Goal: Information Seeking & Learning: Learn about a topic

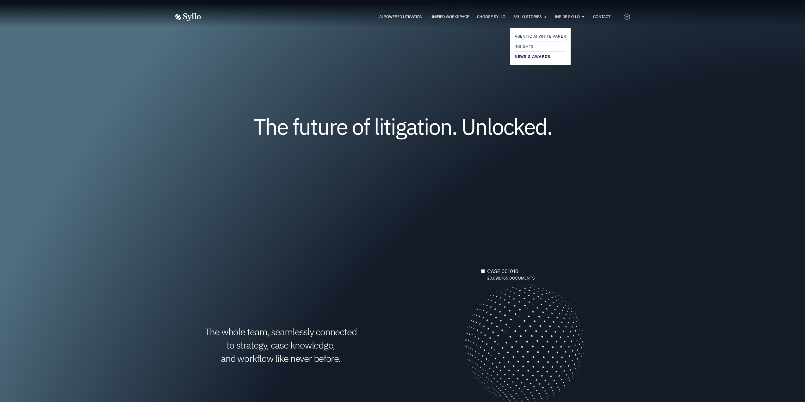
click at [529, 53] on span "News & Awards" at bounding box center [532, 57] width 36 height 8
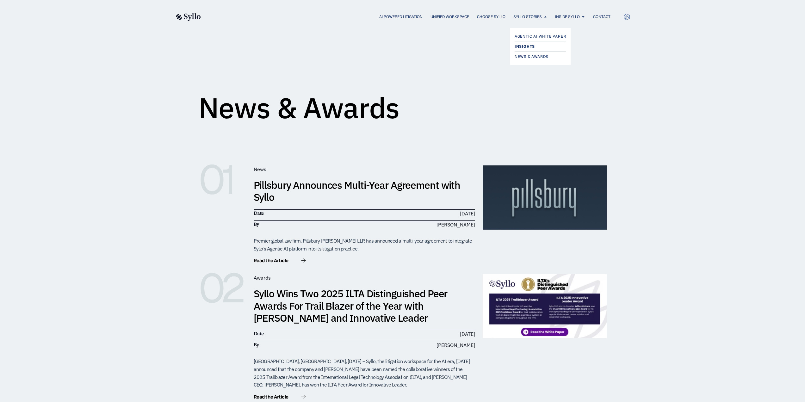
click at [524, 47] on span "Insights" at bounding box center [524, 47] width 20 height 8
